Goal: Information Seeking & Learning: Find specific fact

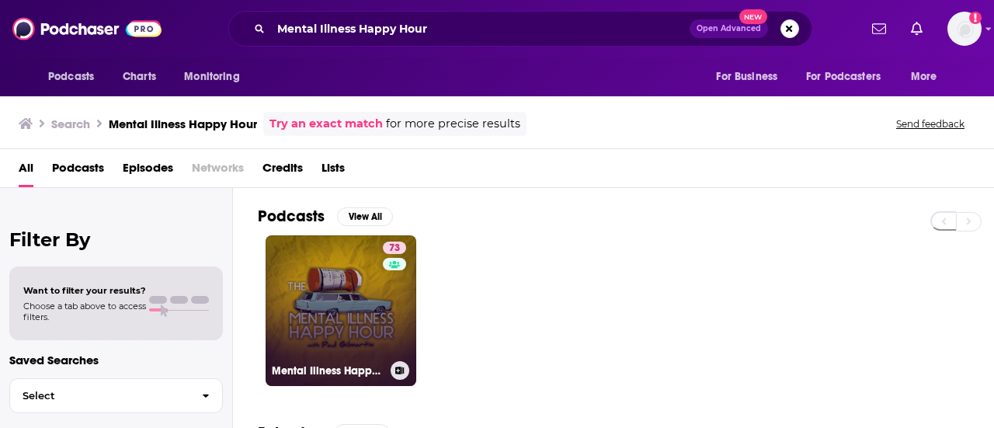
click at [356, 313] on link "73 Mental Illness Happy Hour" at bounding box center [341, 310] width 151 height 151
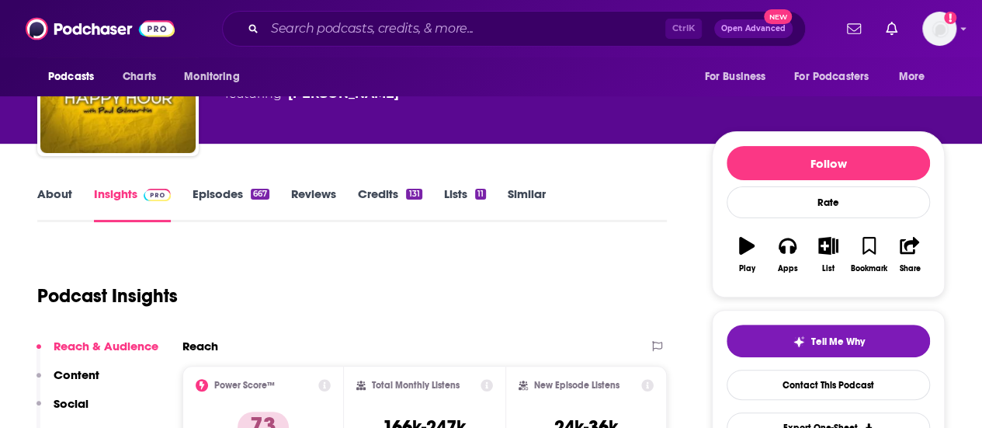
scroll to position [78, 0]
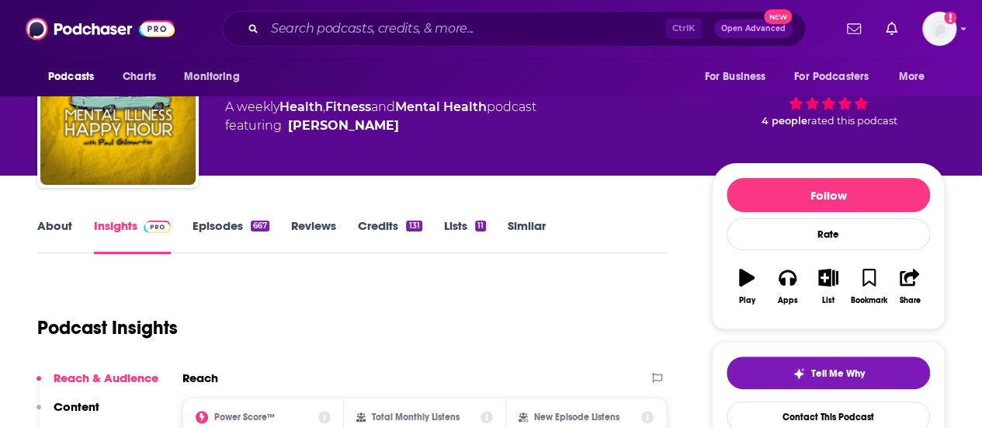
click at [235, 112] on div "A weekly Health , Fitness and Mental Health podcast featuring [PERSON_NAME]" at bounding box center [380, 116] width 311 height 37
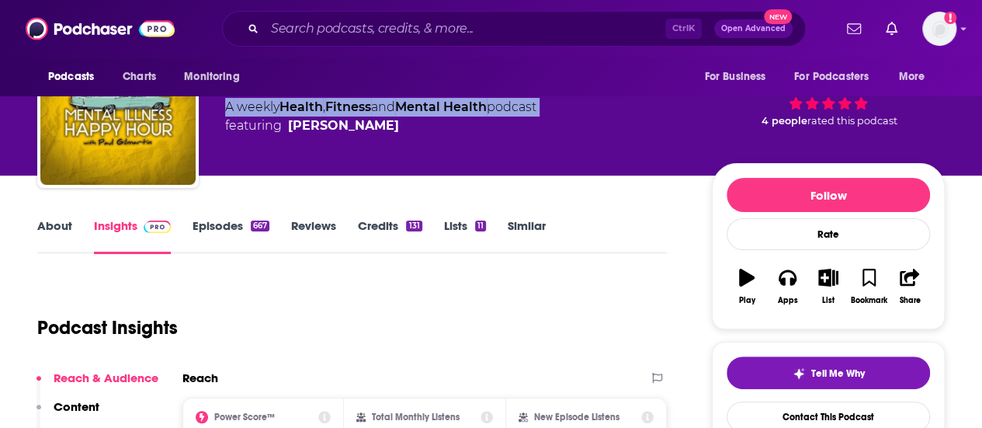
click at [235, 112] on div "A weekly Health , Fitness and Mental Health podcast featuring [PERSON_NAME]" at bounding box center [380, 116] width 311 height 37
click at [407, 120] on span "featuring [PERSON_NAME]" at bounding box center [380, 125] width 311 height 19
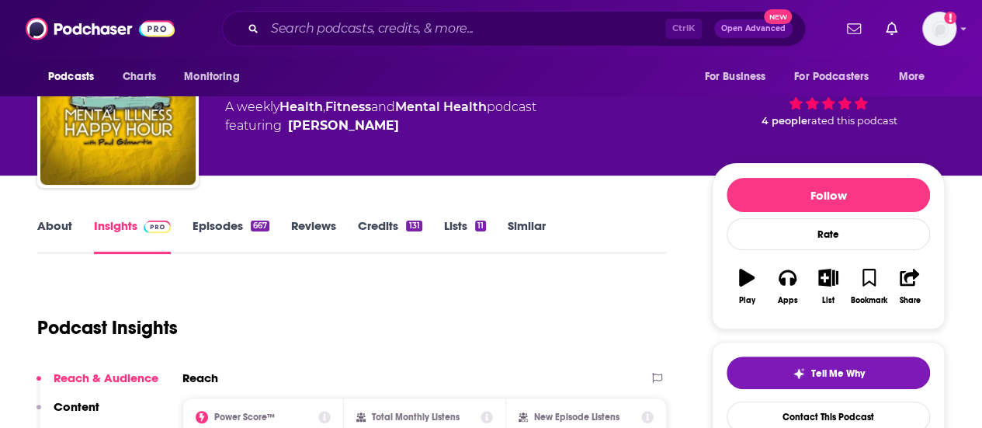
click at [374, 128] on div "[PERSON_NAME]" at bounding box center [343, 125] width 111 height 19
copy div
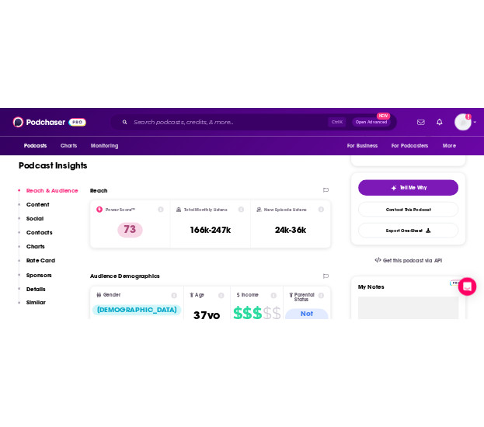
scroll to position [311, 0]
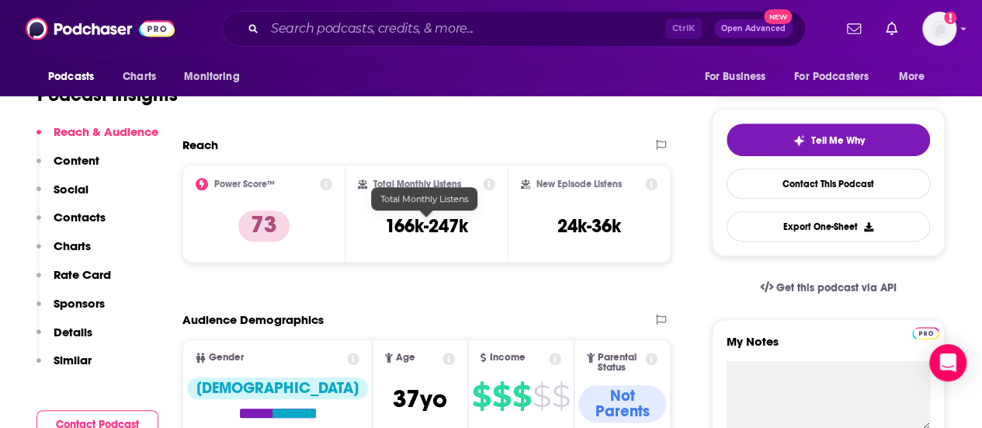
click at [443, 227] on h3 "166k-247k" at bounding box center [426, 225] width 83 height 23
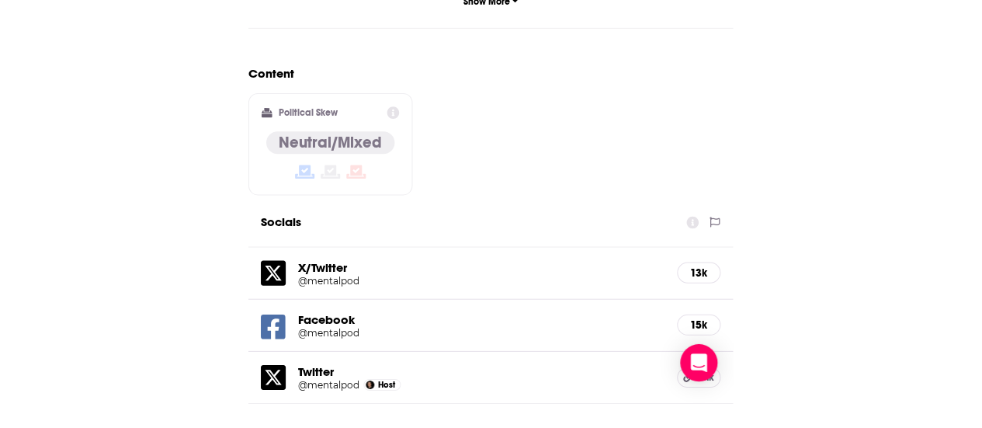
scroll to position [1708, 0]
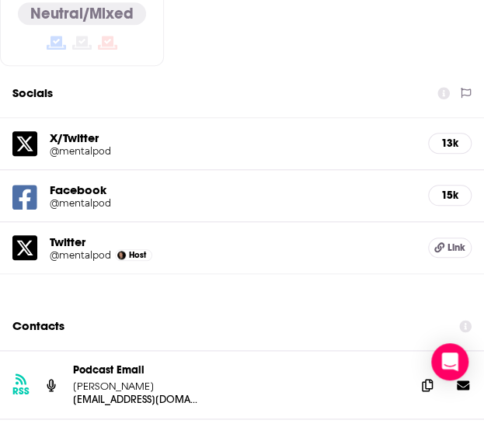
click at [76, 145] on h5 "@mentalpod" at bounding box center [124, 151] width 149 height 12
